Goal: Information Seeking & Learning: Check status

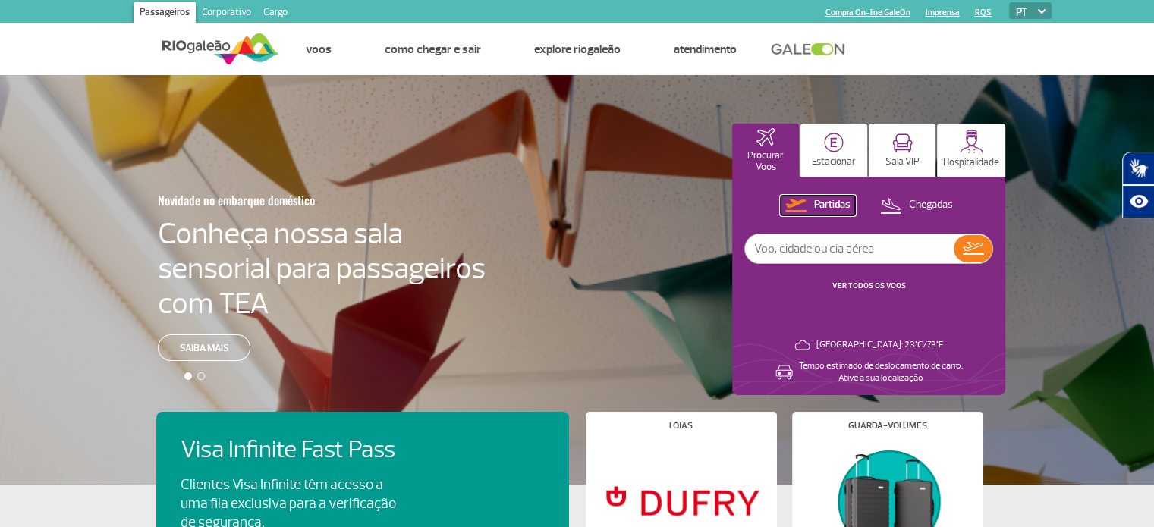
click at [827, 206] on p "Partidas" at bounding box center [832, 205] width 36 height 14
click at [846, 252] on input "text" at bounding box center [849, 248] width 209 height 29
click at [880, 253] on input "text" at bounding box center [849, 248] width 209 height 29
type input "1003"
click at [978, 249] on img at bounding box center [973, 248] width 21 height 13
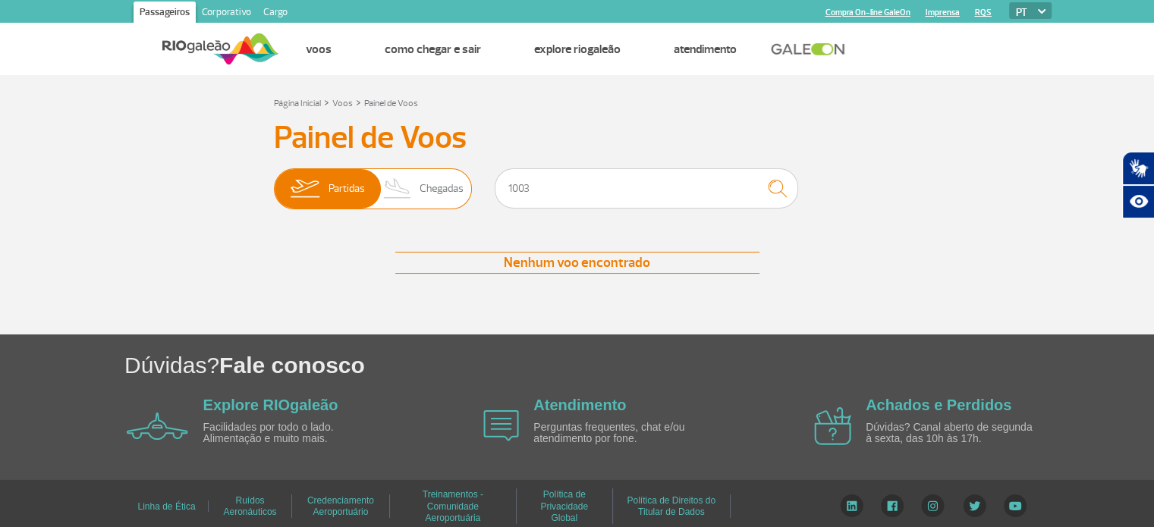
click at [339, 185] on span "Partidas" at bounding box center [346, 188] width 36 height 39
click at [274, 181] on input "Partidas Chegadas" at bounding box center [274, 181] width 0 height 0
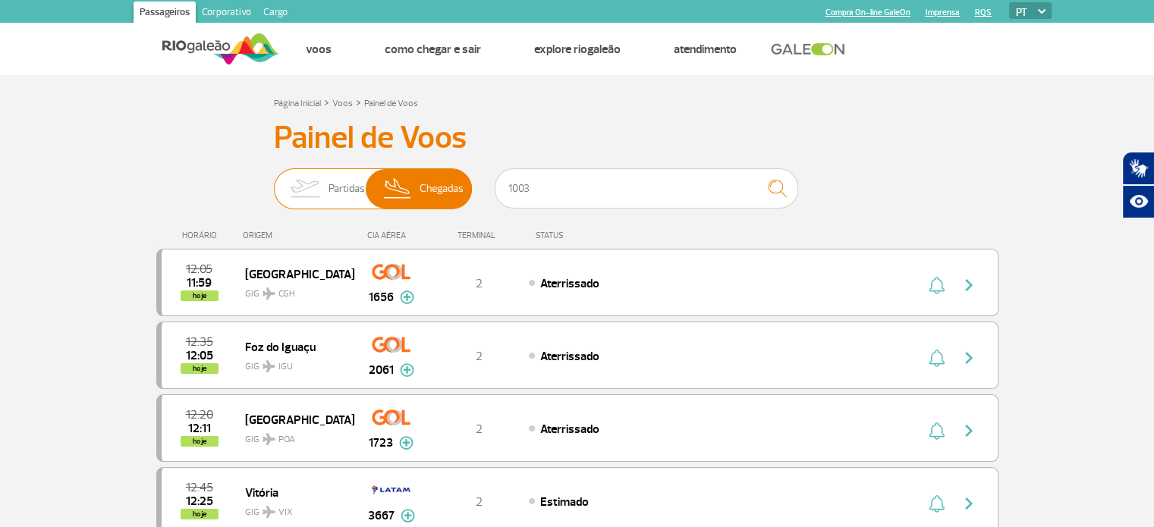
click at [318, 193] on img at bounding box center [305, 188] width 48 height 39
click at [274, 181] on input "Partidas Chegadas" at bounding box center [274, 181] width 0 height 0
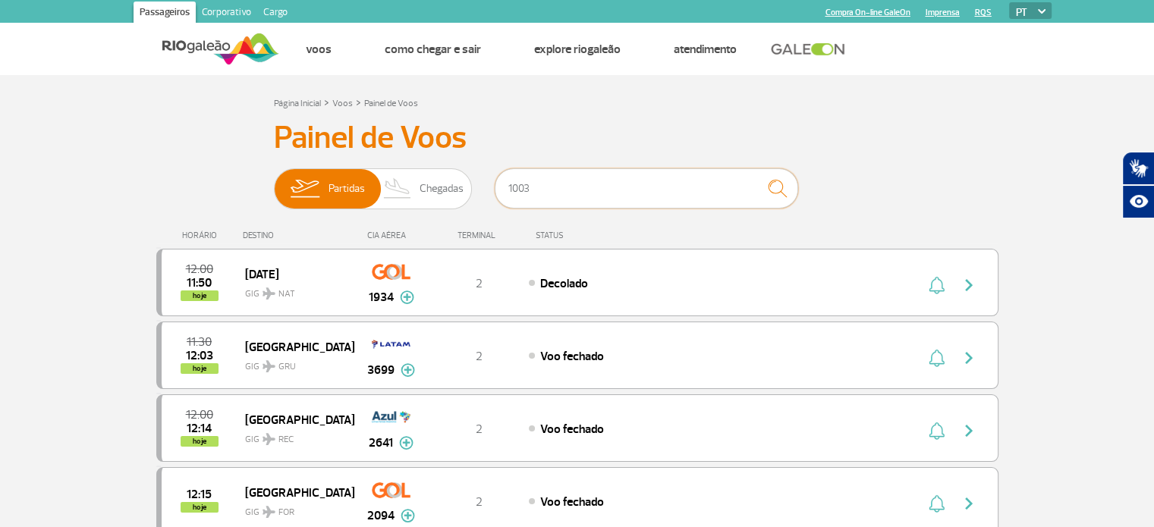
drag, startPoint x: 551, startPoint y: 193, endPoint x: 497, endPoint y: 193, distance: 54.6
click at [497, 193] on input "1003" at bounding box center [646, 188] width 303 height 40
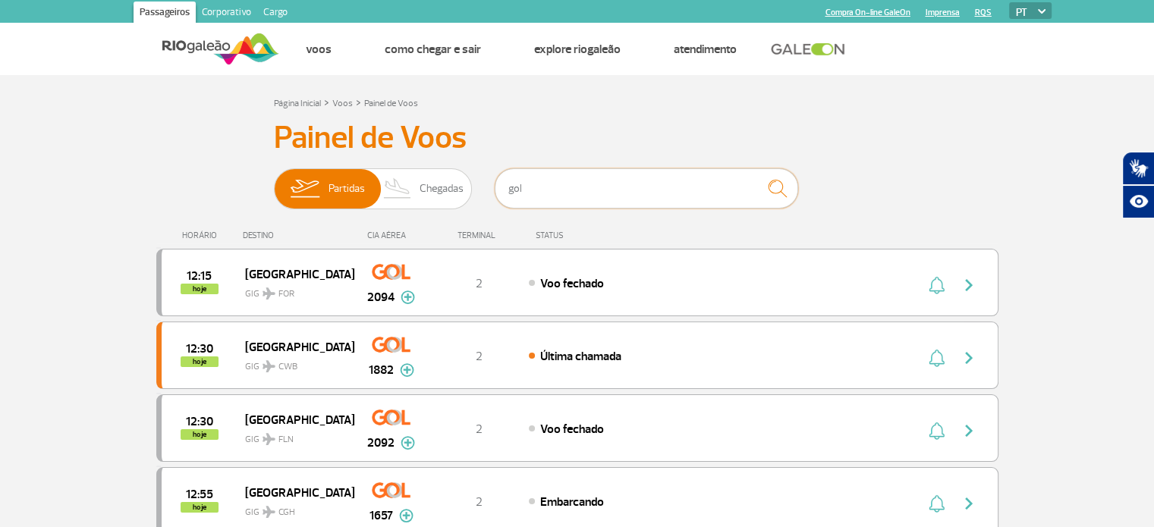
type input "gol"
click at [549, 234] on div "STATUS" at bounding box center [590, 236] width 124 height 10
click at [360, 185] on span "Partidas" at bounding box center [346, 188] width 36 height 39
click at [274, 181] on input "Partidas Chegadas" at bounding box center [274, 181] width 0 height 0
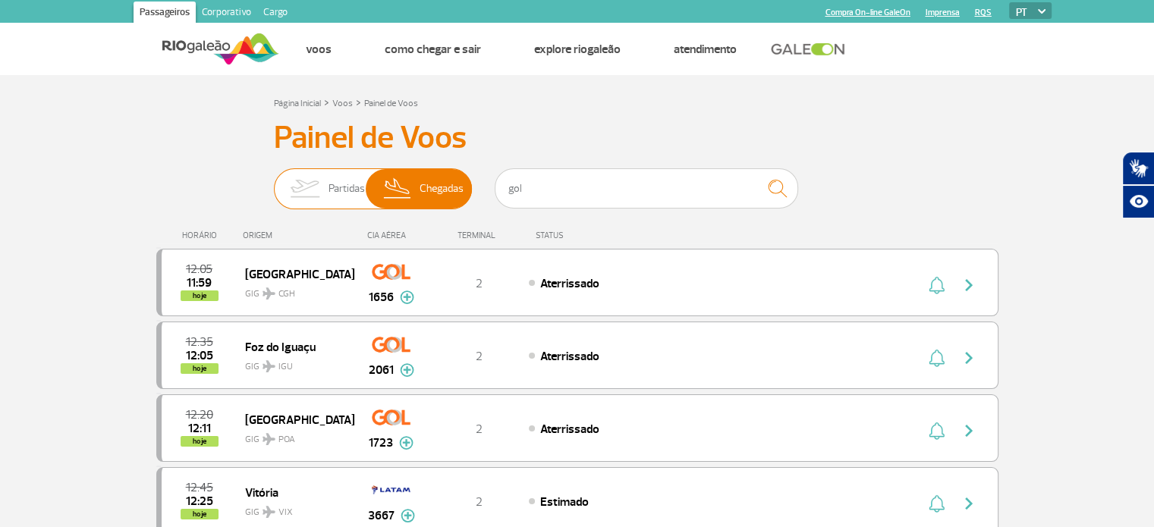
click at [343, 176] on span "Partidas" at bounding box center [346, 188] width 36 height 39
click at [274, 181] on input "Partidas Chegadas" at bounding box center [274, 181] width 0 height 0
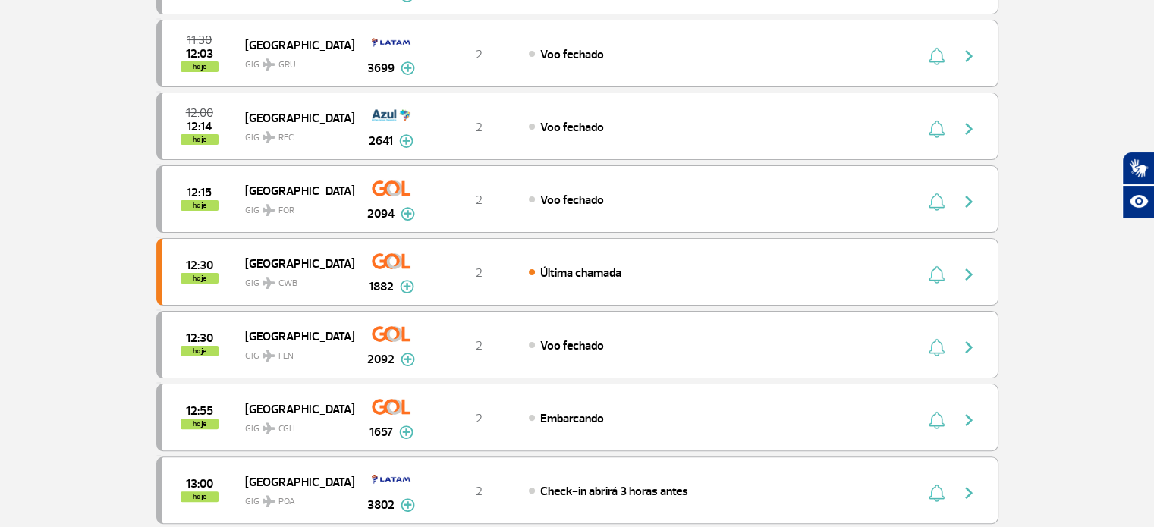
scroll to position [303, 0]
